Goal: Task Accomplishment & Management: Manage account settings

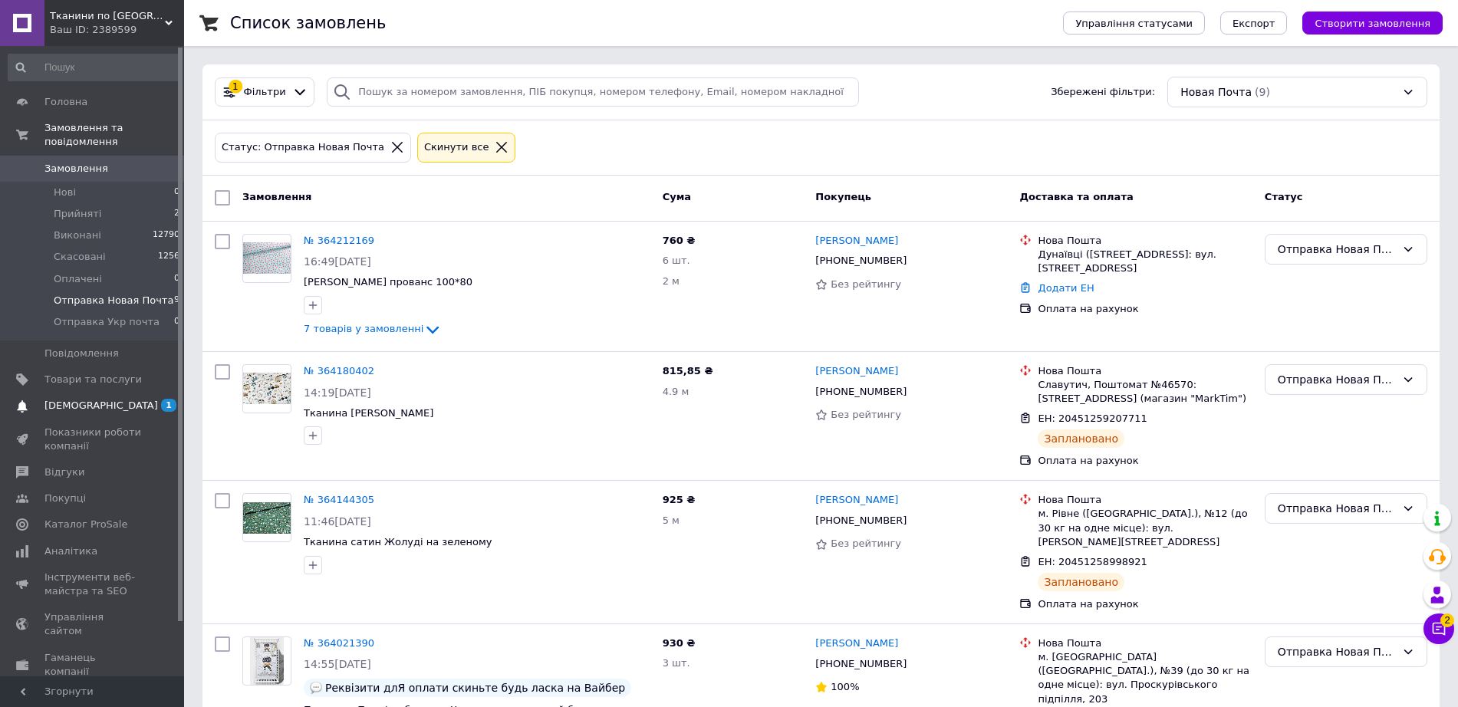
click at [130, 399] on span "[DEMOGRAPHIC_DATA]" at bounding box center [92, 406] width 97 height 14
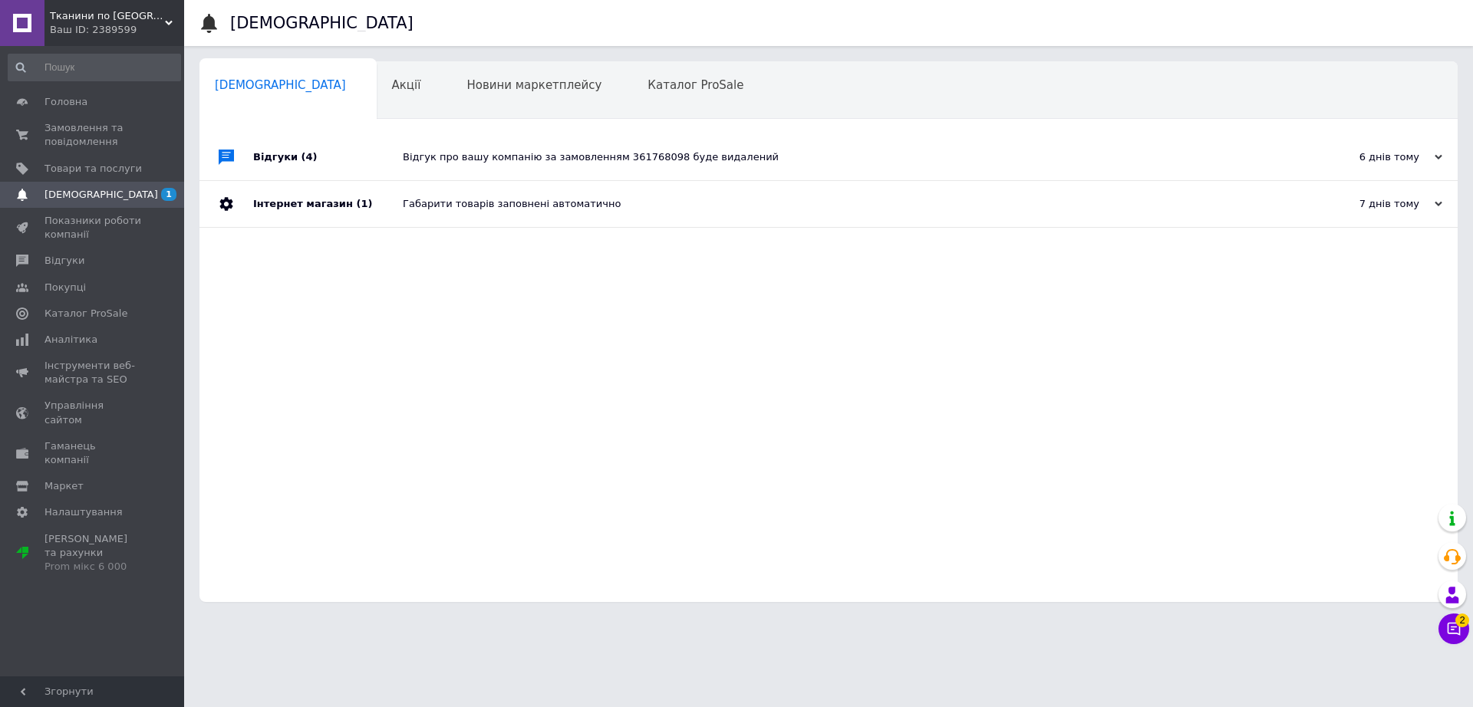
click at [337, 137] on span "Навчання та заходи" at bounding box center [276, 144] width 122 height 14
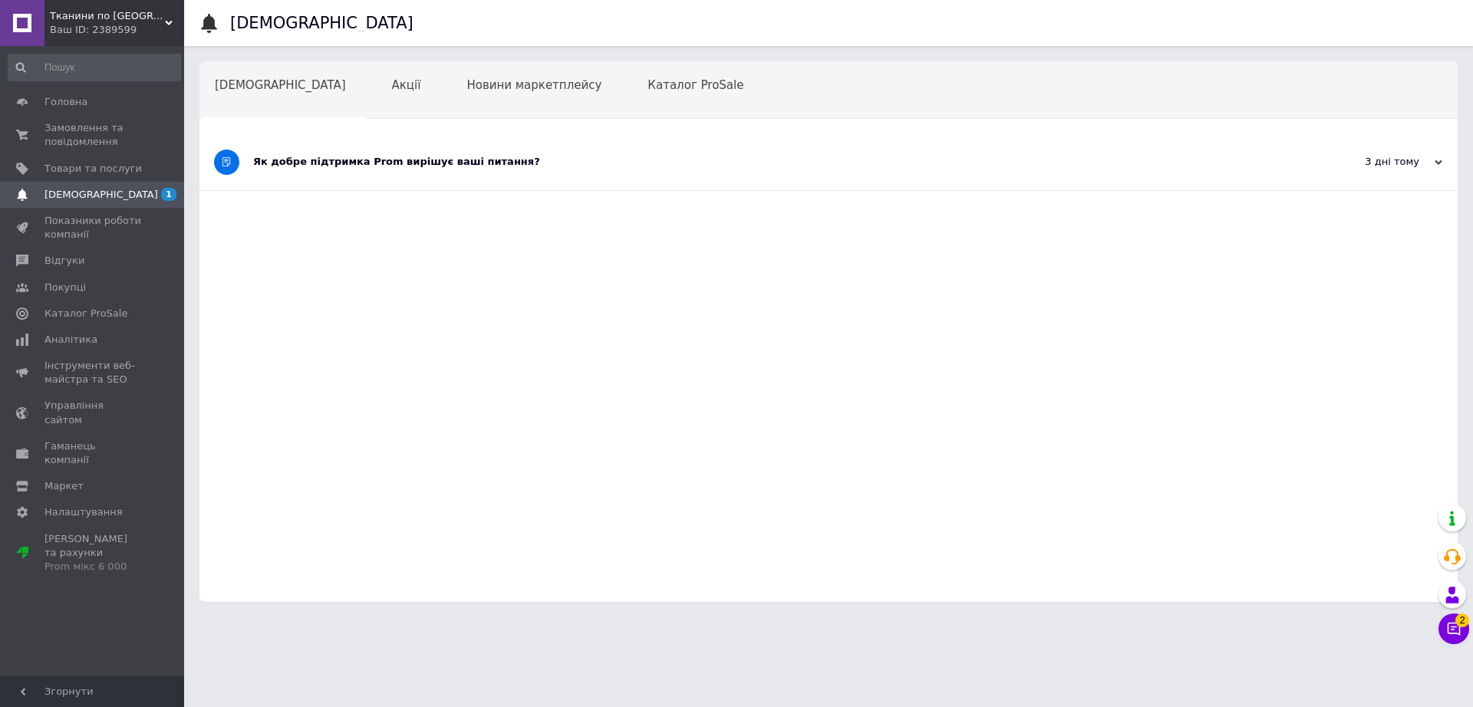
click at [554, 161] on div "Як добре підтримка Prom вирішує ваші питання?" at bounding box center [771, 162] width 1036 height 14
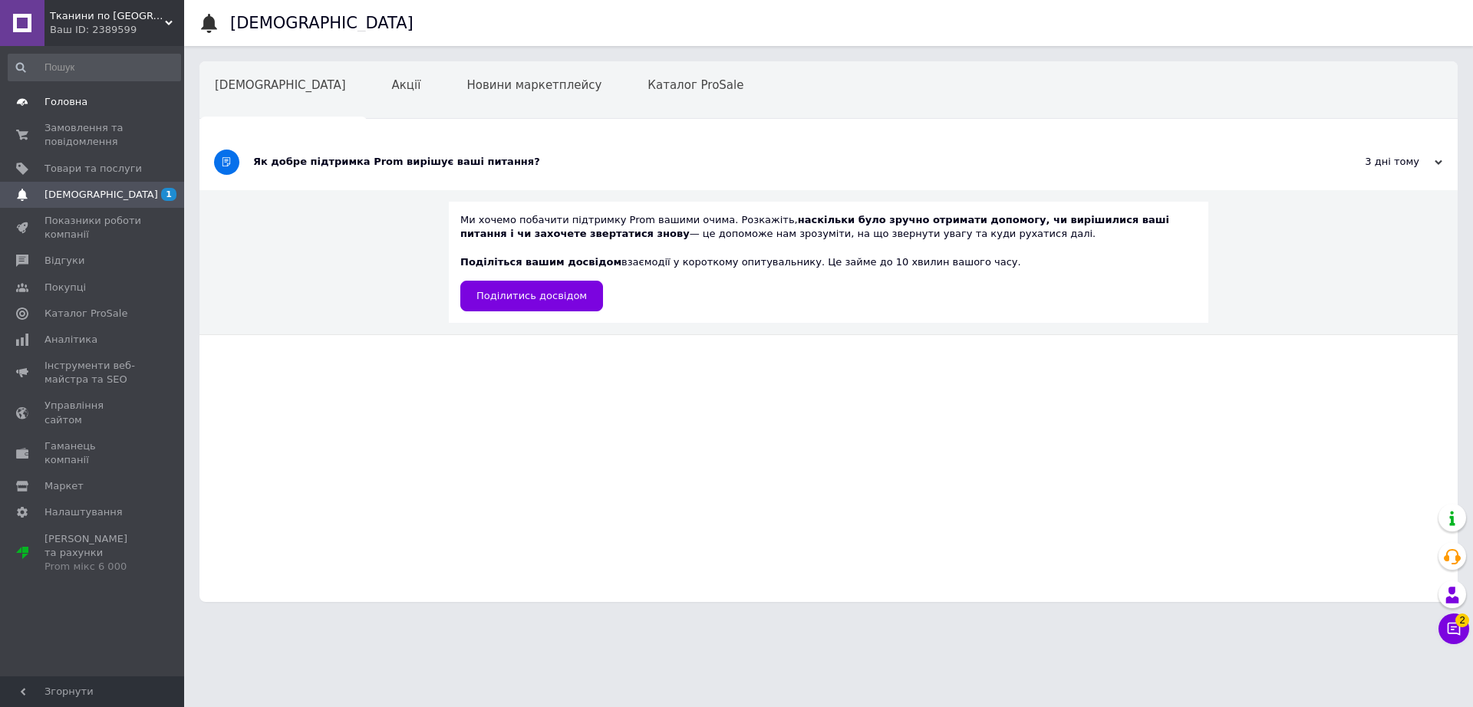
click at [75, 104] on span "Головна" at bounding box center [65, 102] width 43 height 14
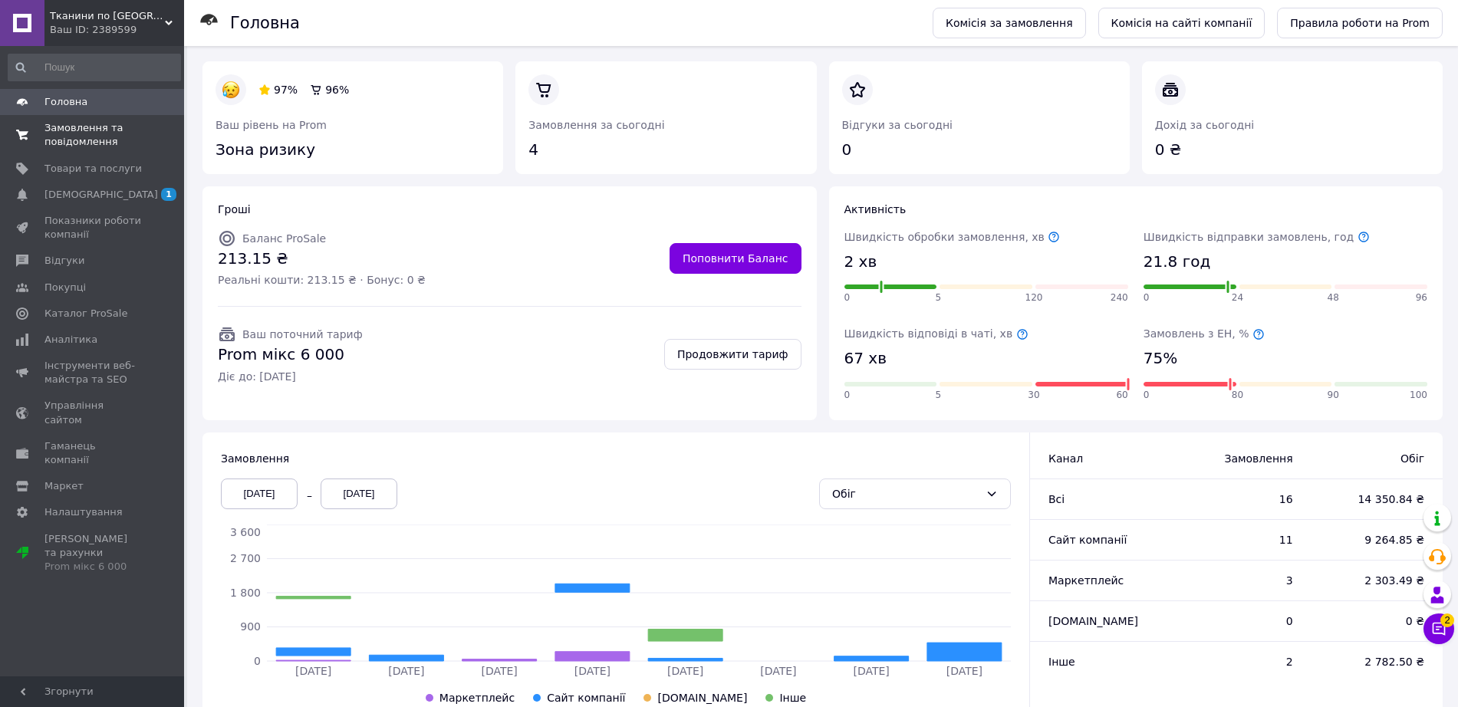
click at [81, 142] on span "Замовлення та повідомлення" at bounding box center [92, 135] width 97 height 28
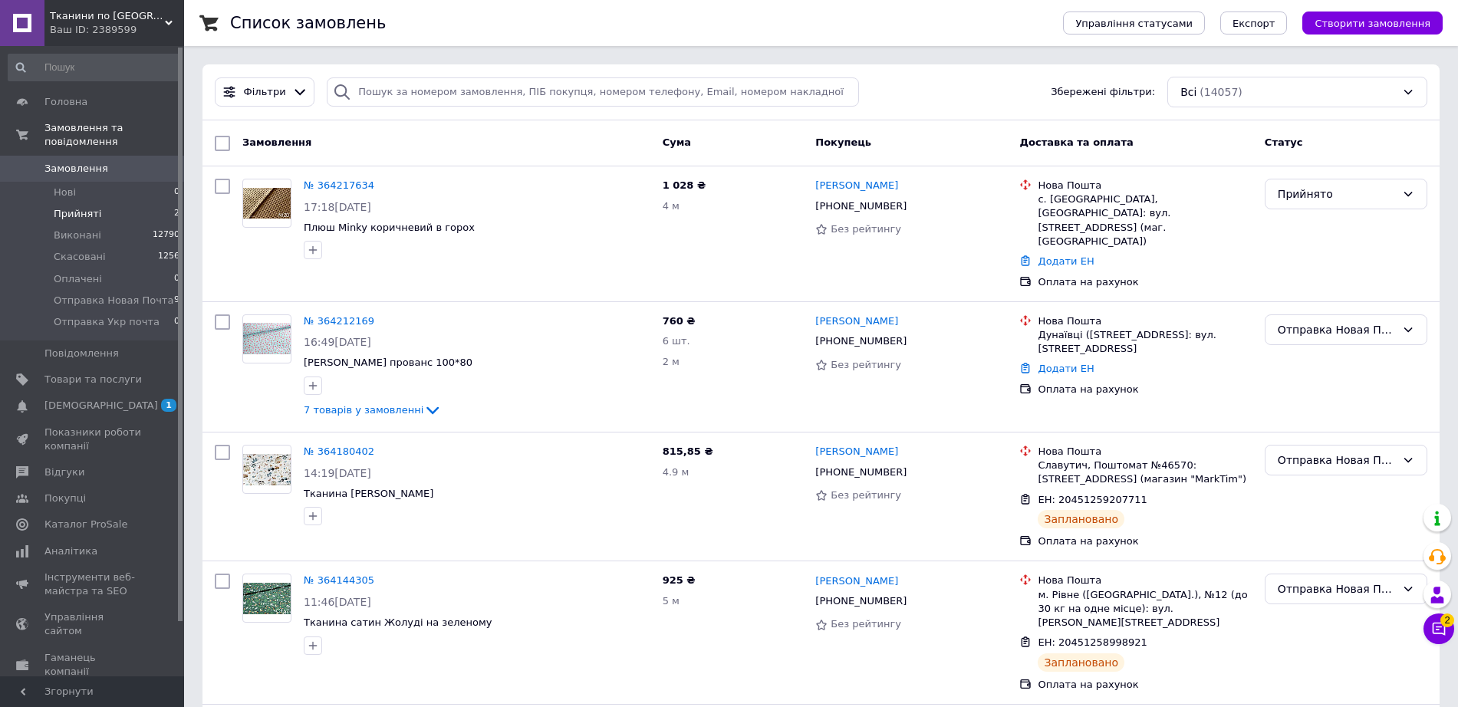
click at [106, 203] on li "Прийняті 2" at bounding box center [94, 213] width 189 height 21
